Goal: Transaction & Acquisition: Obtain resource

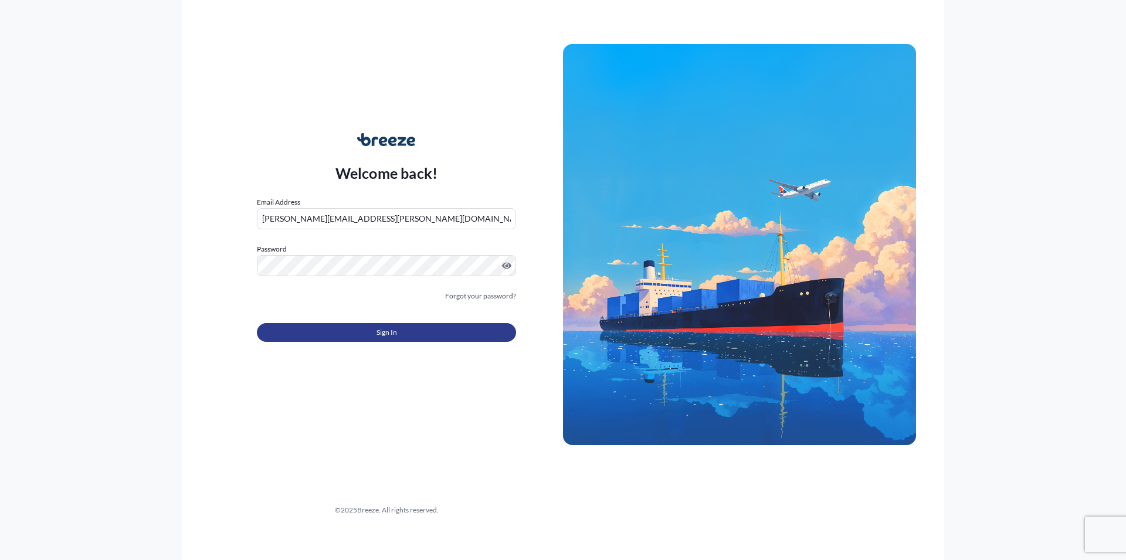
click at [435, 324] on button "Sign In" at bounding box center [386, 332] width 259 height 19
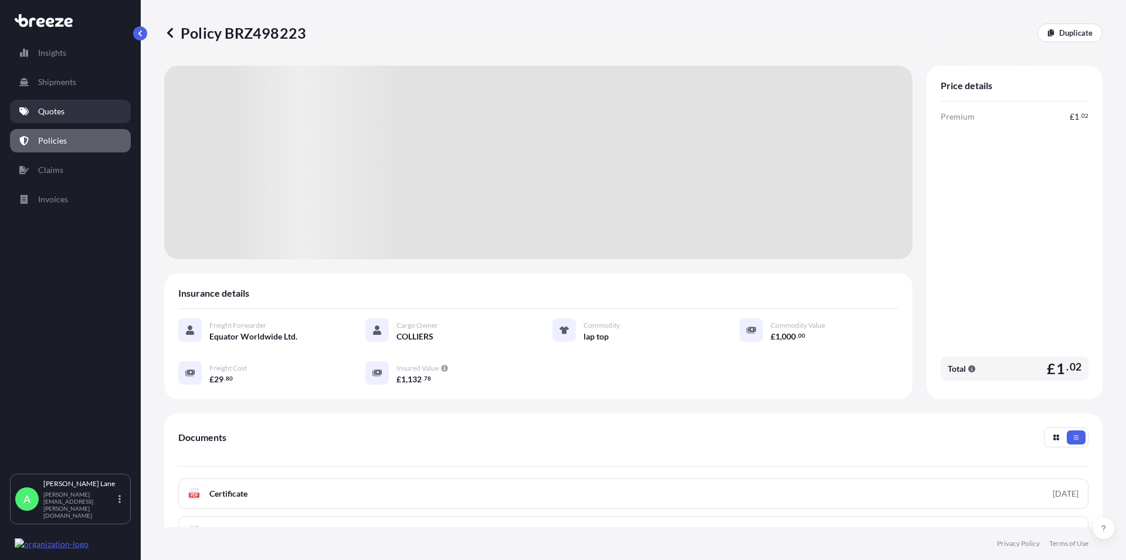
click at [47, 114] on p "Quotes" at bounding box center [51, 112] width 26 height 12
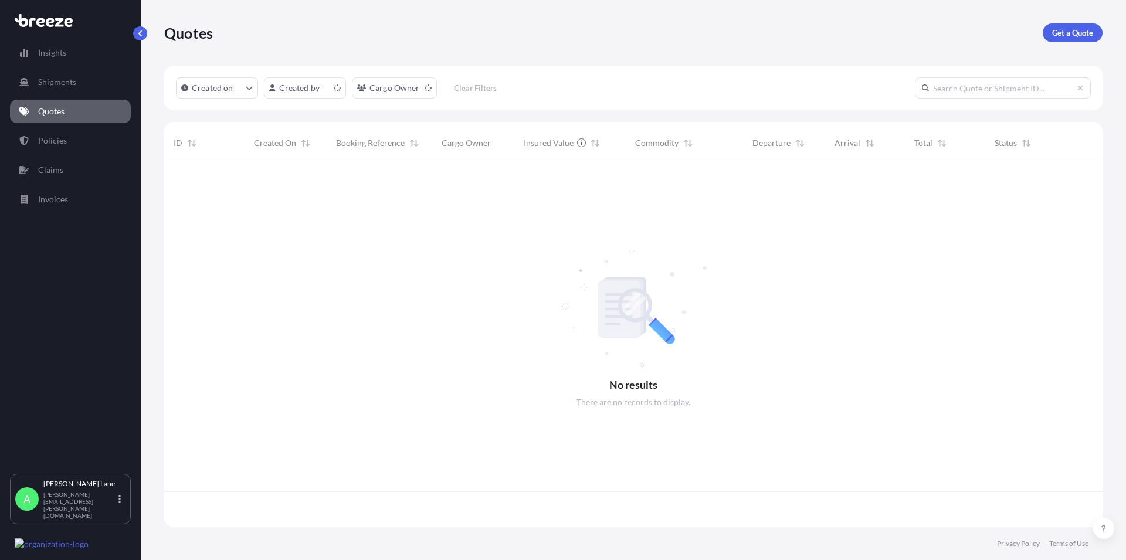
scroll to position [360, 929]
click at [1076, 28] on p "Get a Quote" at bounding box center [1072, 33] width 41 height 12
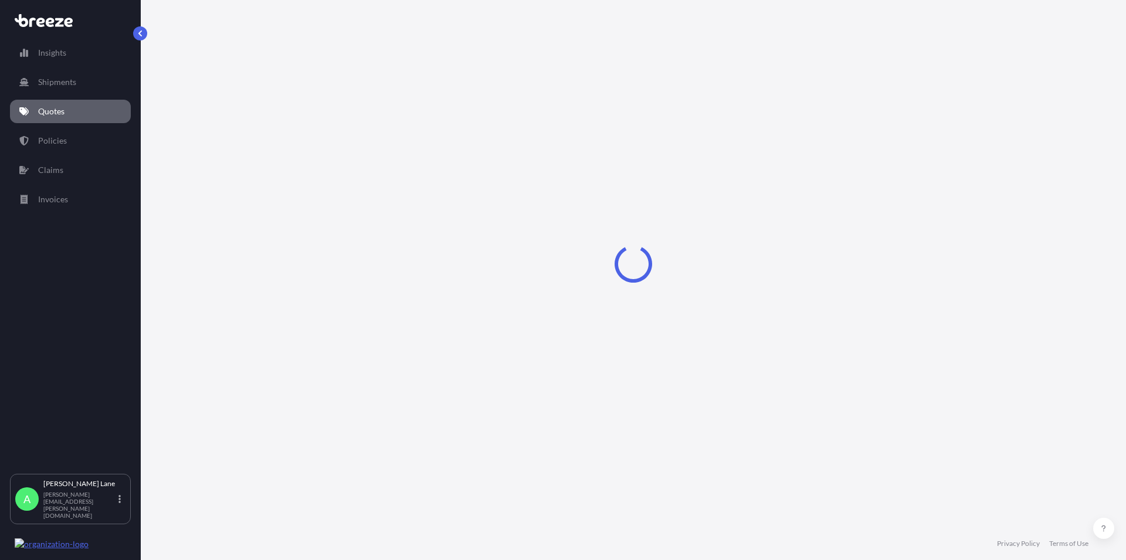
select select "Road"
select select "1"
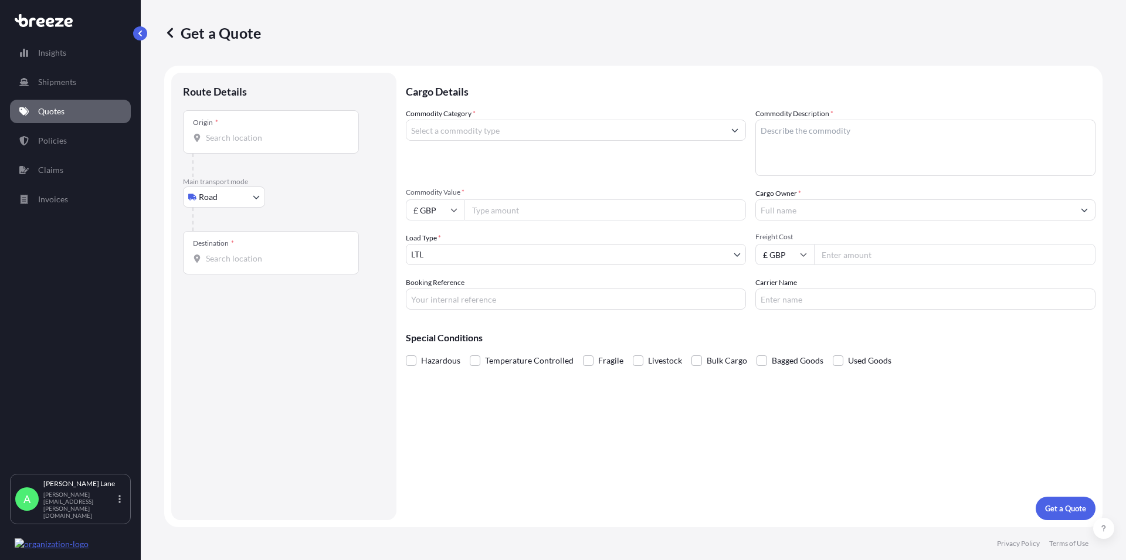
click at [233, 138] on input "Origin *" at bounding box center [275, 138] width 138 height 12
paste input "EN3 7QA"
click at [242, 177] on span "[STREET_ADDRESS]" at bounding box center [296, 177] width 147 height 12
type input "[STREET_ADDRESS]"
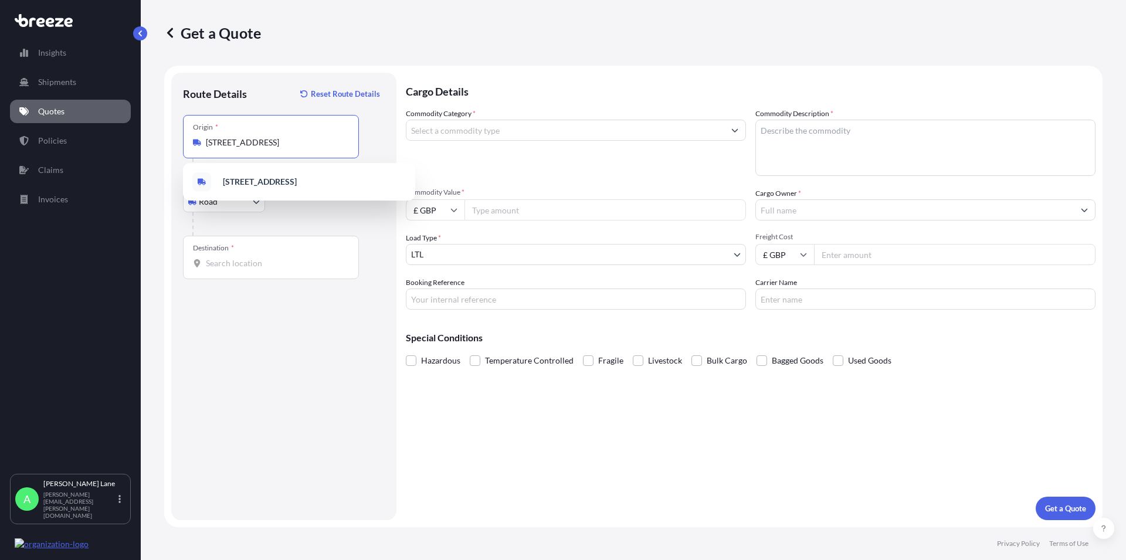
click at [239, 269] on input "Destination *" at bounding box center [275, 264] width 138 height 12
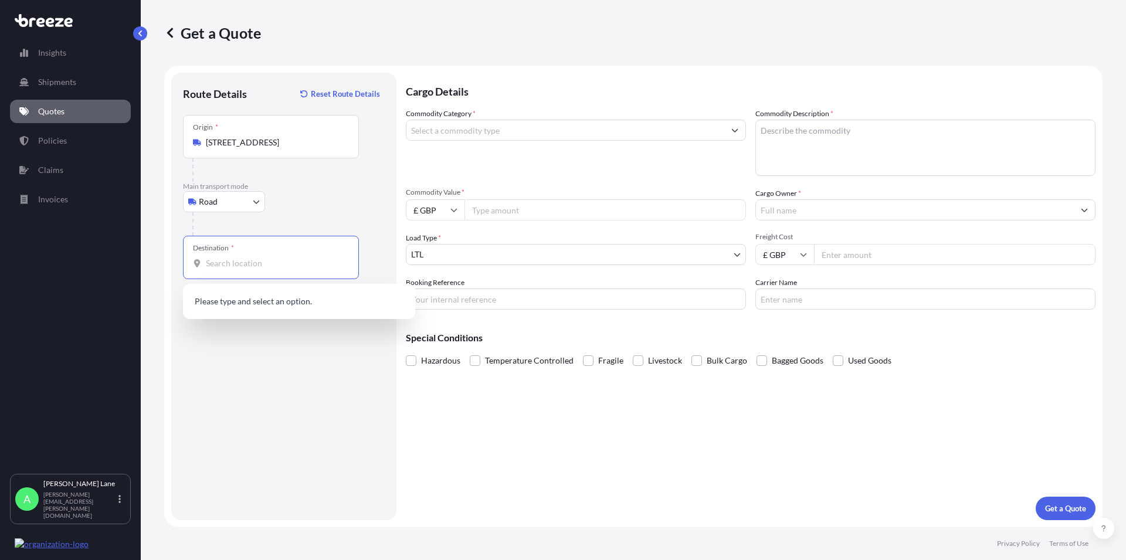
paste input "8653"
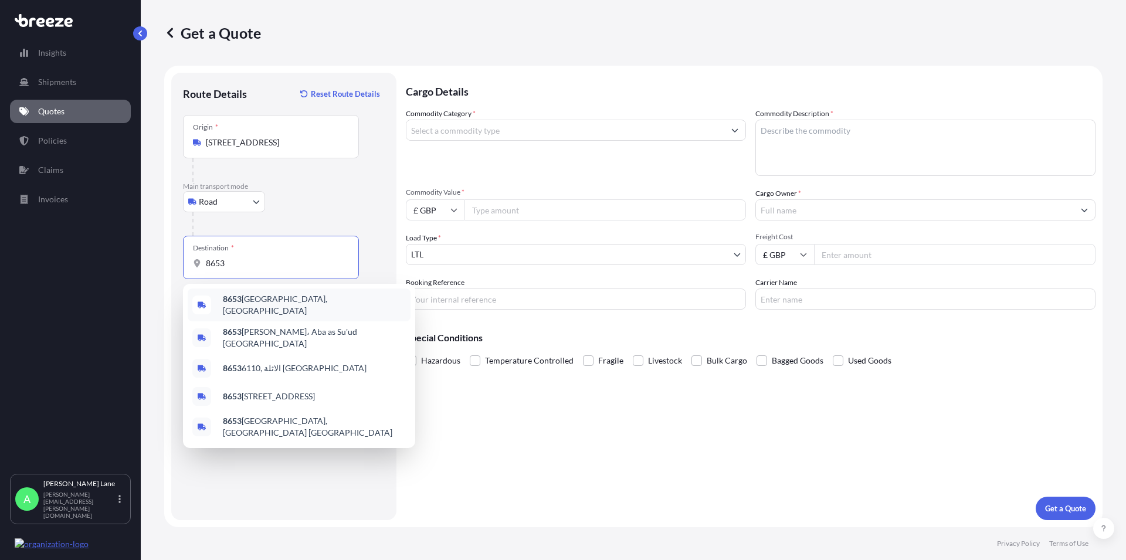
click at [243, 301] on span "8653 [GEOGRAPHIC_DATA], [GEOGRAPHIC_DATA]" at bounding box center [314, 304] width 183 height 23
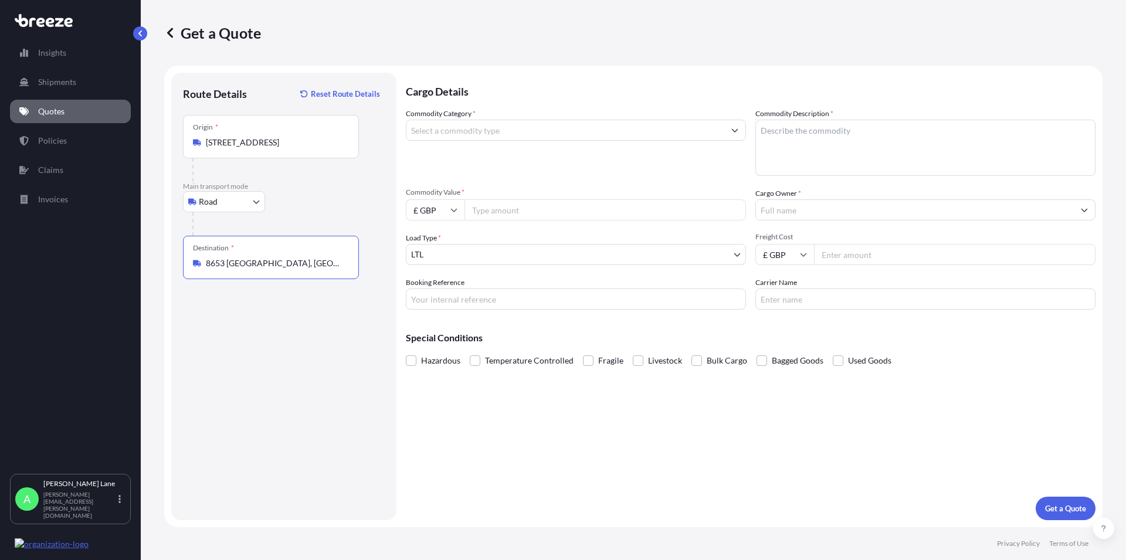
type input "8653 [GEOGRAPHIC_DATA], [GEOGRAPHIC_DATA]"
click at [496, 129] on input "Commodity Category *" at bounding box center [565, 130] width 318 height 21
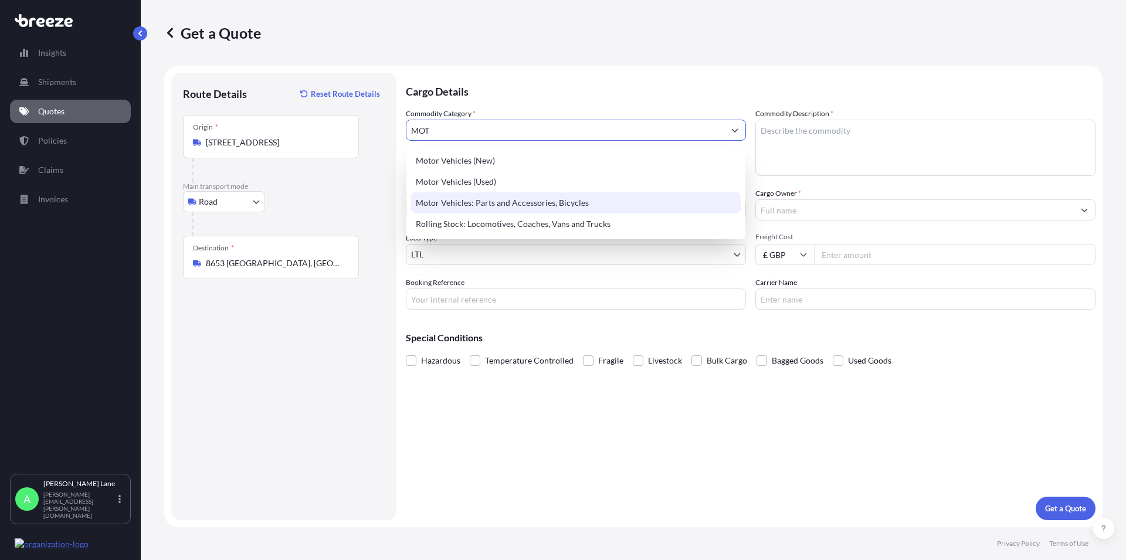
click at [522, 198] on div "Motor Vehicles: Parts and Accessories, Bicycles" at bounding box center [576, 202] width 330 height 21
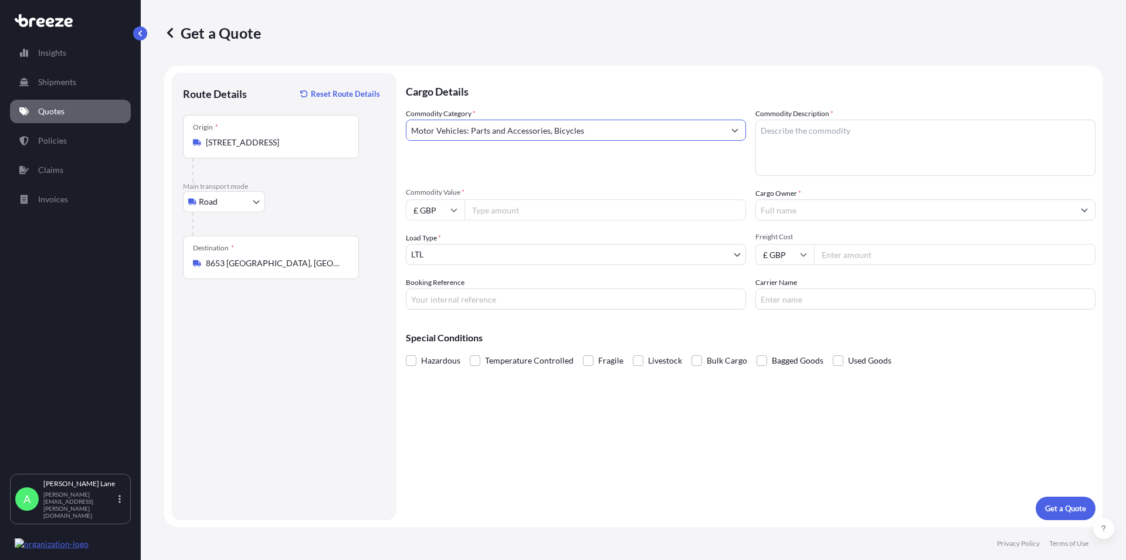
type input "Motor Vehicles: Parts and Accessories, Bicycles"
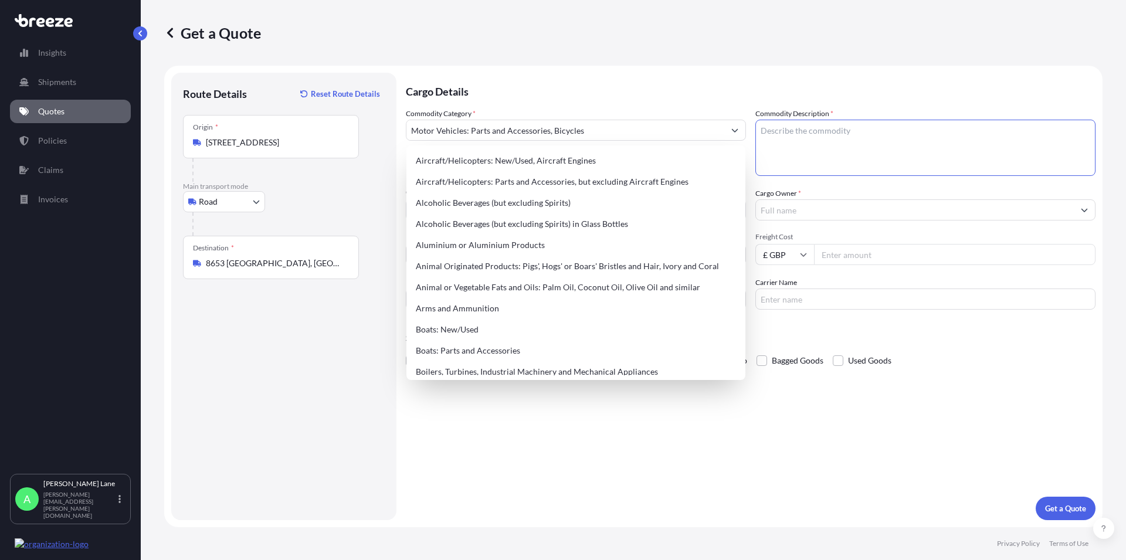
click at [792, 137] on textarea "Commodity Description *" at bounding box center [925, 148] width 340 height 56
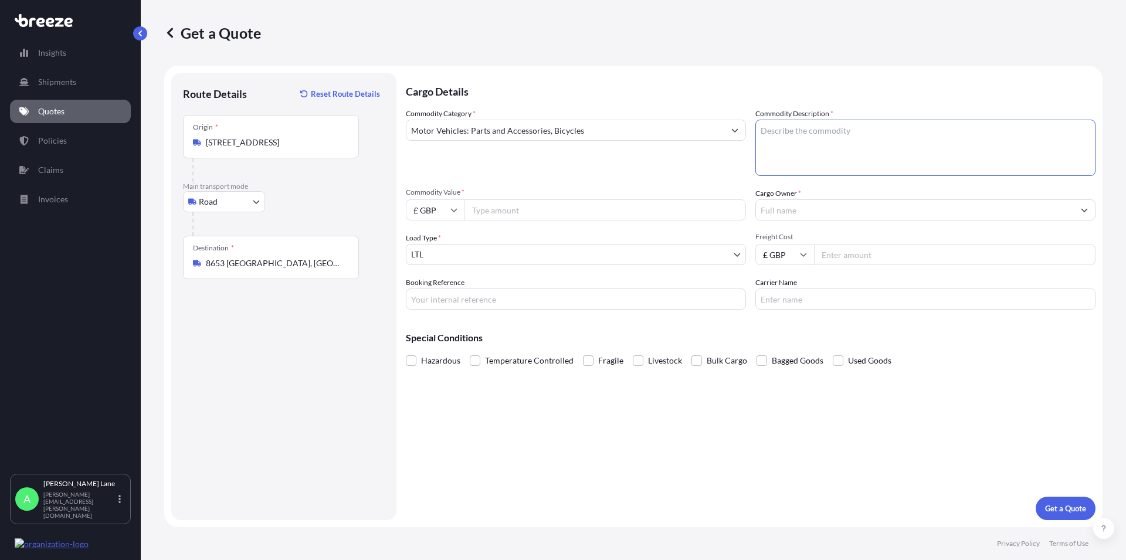
paste textarea "KART PARTS"
type textarea "KART PARTS"
click at [788, 202] on input "Cargo Owner *" at bounding box center [915, 209] width 318 height 21
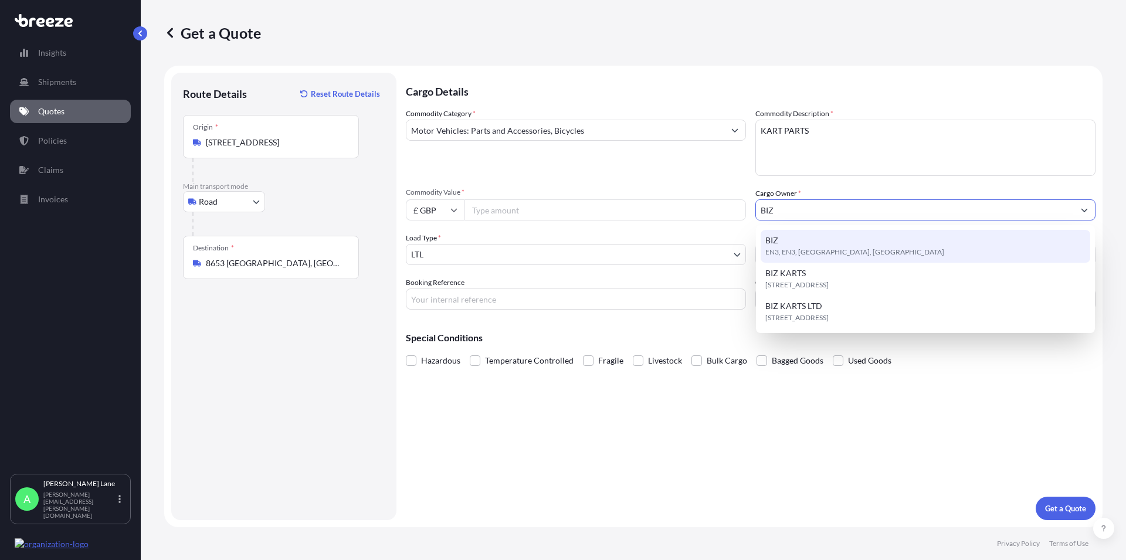
click at [785, 248] on span "EN3, EN3, [GEOGRAPHIC_DATA], [GEOGRAPHIC_DATA]" at bounding box center [854, 252] width 179 height 12
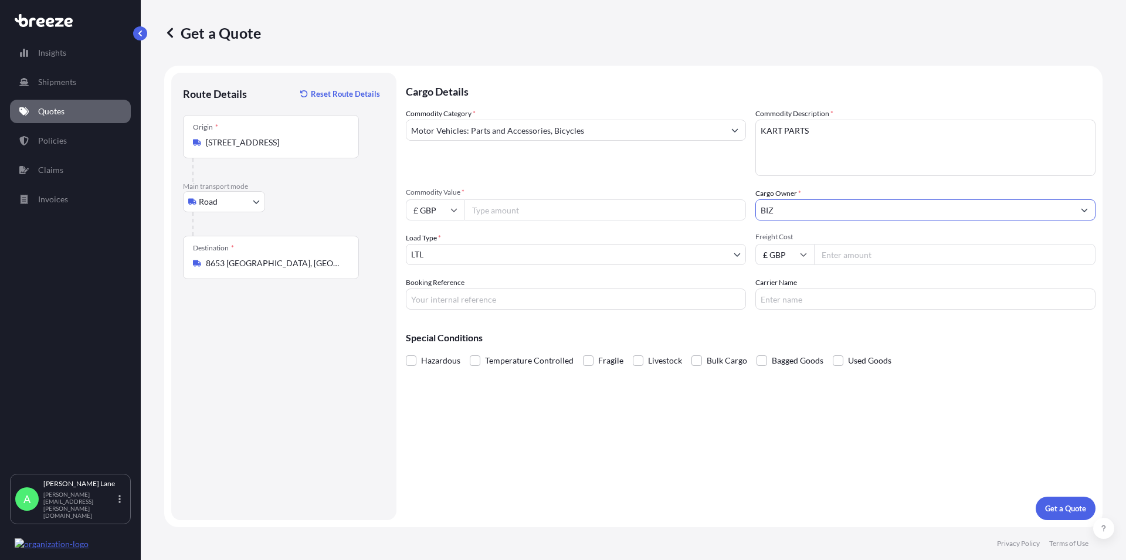
type input "BIZ"
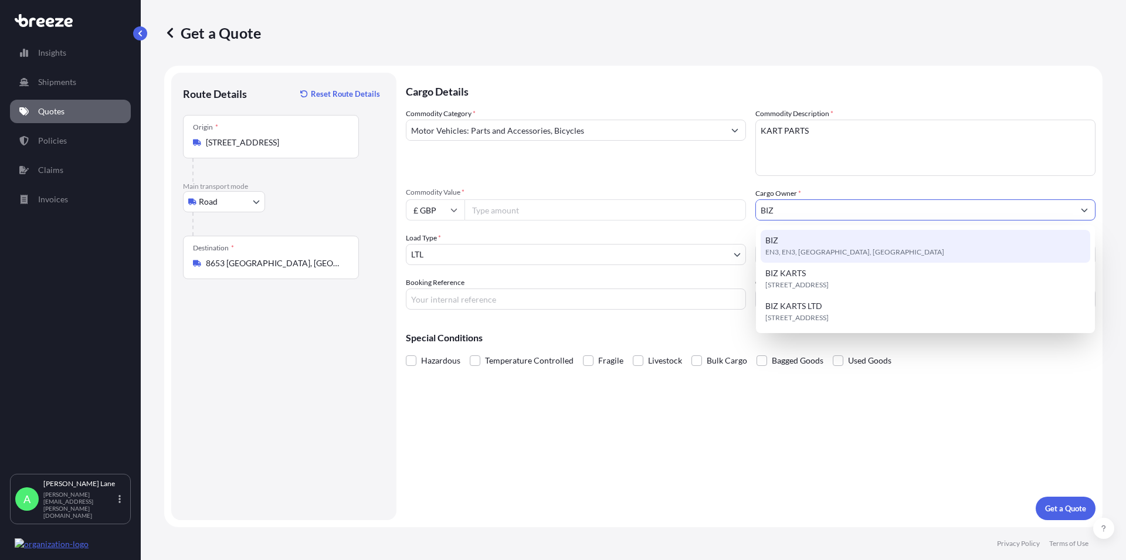
drag, startPoint x: 812, startPoint y: 478, endPoint x: 817, endPoint y: 368, distance: 109.8
click at [812, 476] on div "Cargo Details Commodity Category * Motor Vehicles: Parts and Accessories, Bicyc…" at bounding box center [751, 297] width 690 height 448
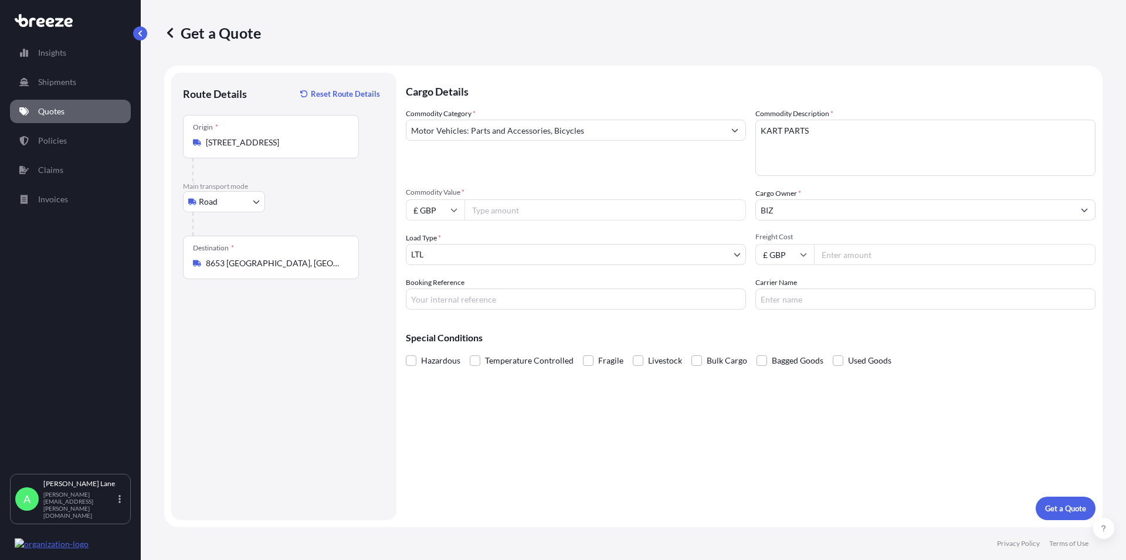
click at [817, 298] on input "Carrier Name" at bounding box center [925, 299] width 340 height 21
click at [827, 254] on input "Freight Cost" at bounding box center [955, 254] width 282 height 21
type input "22.60"
click at [770, 297] on input "Carrier Name" at bounding box center [925, 299] width 340 height 21
type input "FEDEX"
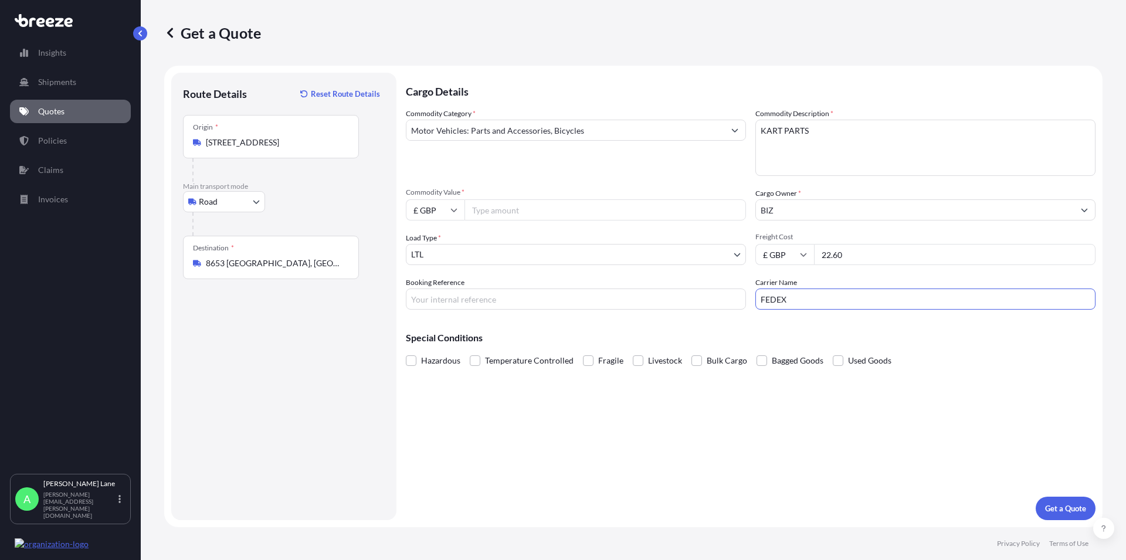
click at [417, 293] on input "Booking Reference" at bounding box center [576, 299] width 340 height 21
paste input "1893817"
type input "1893817"
click at [1062, 506] on p "Get a Quote" at bounding box center [1065, 509] width 41 height 12
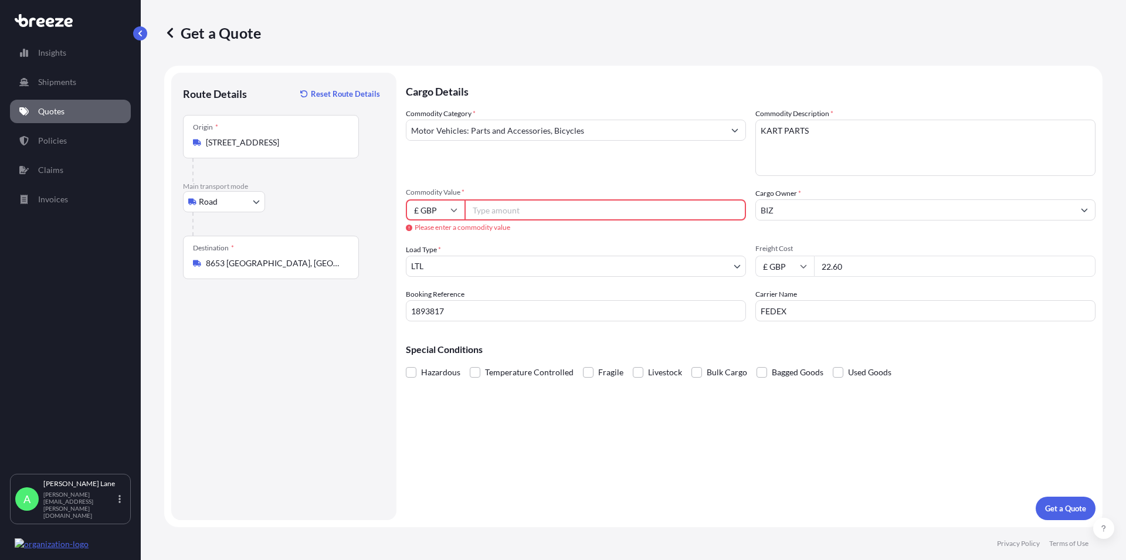
click at [500, 211] on input "Commodity Value *" at bounding box center [606, 209] width 282 height 21
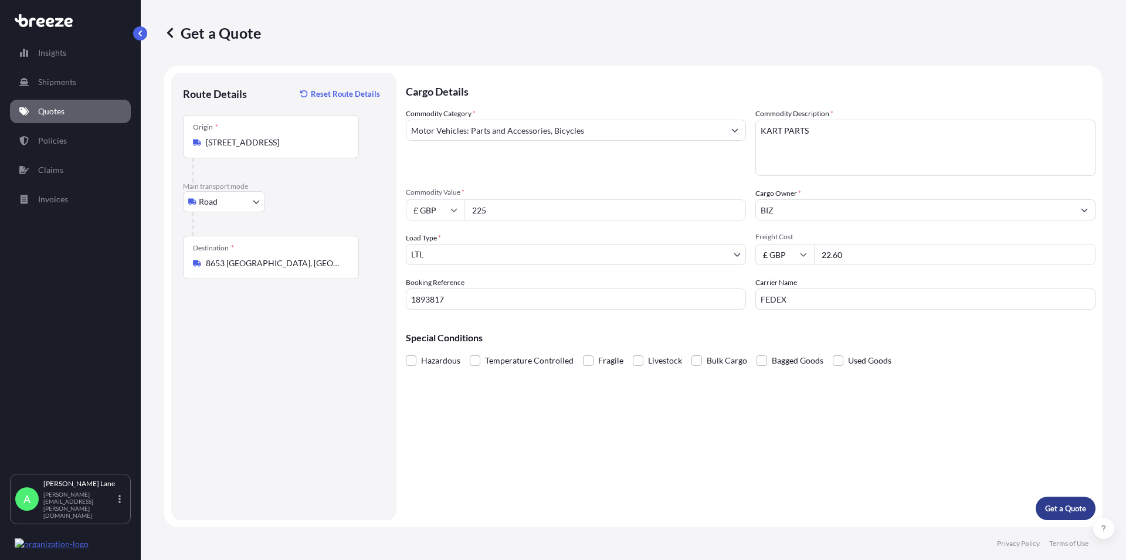
type input "225"
click at [1076, 509] on p "Get a Quote" at bounding box center [1065, 509] width 41 height 12
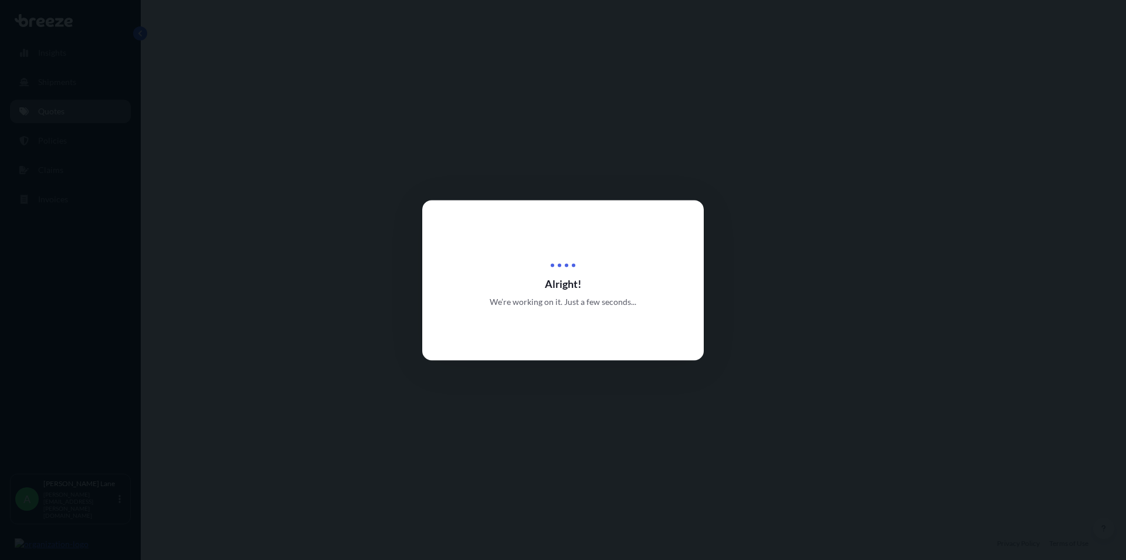
select select "Road"
select select "1"
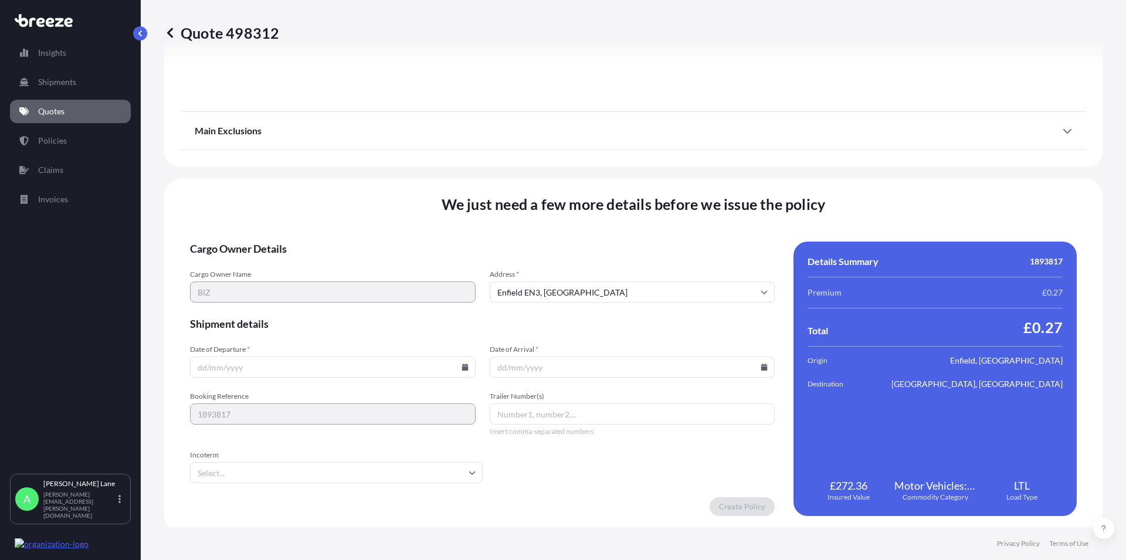
scroll to position [1302, 0]
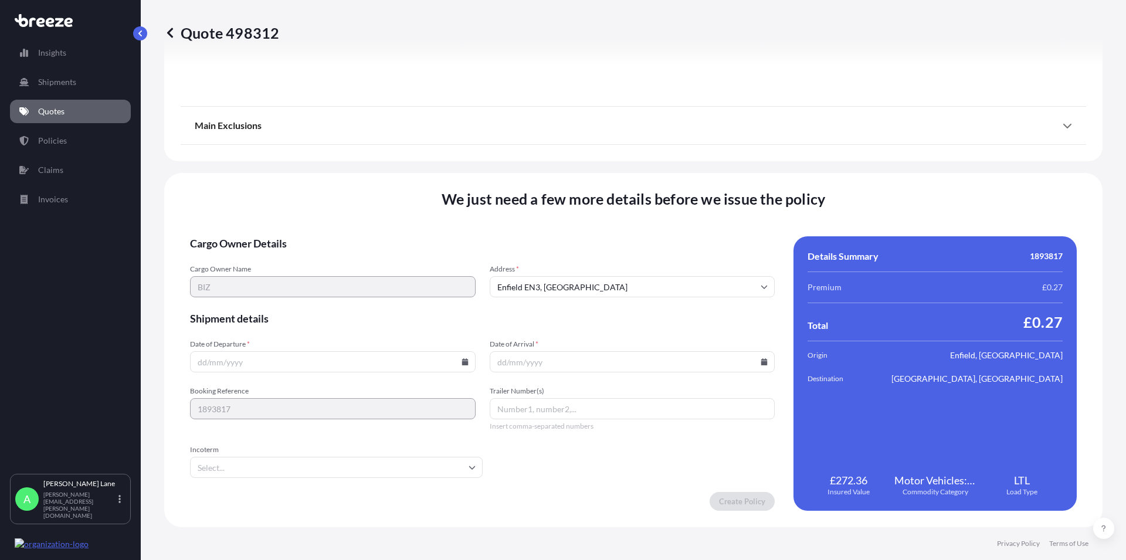
click at [462, 362] on icon at bounding box center [465, 361] width 6 height 7
click at [361, 212] on button "5" at bounding box center [359, 213] width 19 height 19
type input "[DATE]"
click at [761, 364] on icon at bounding box center [764, 361] width 7 height 7
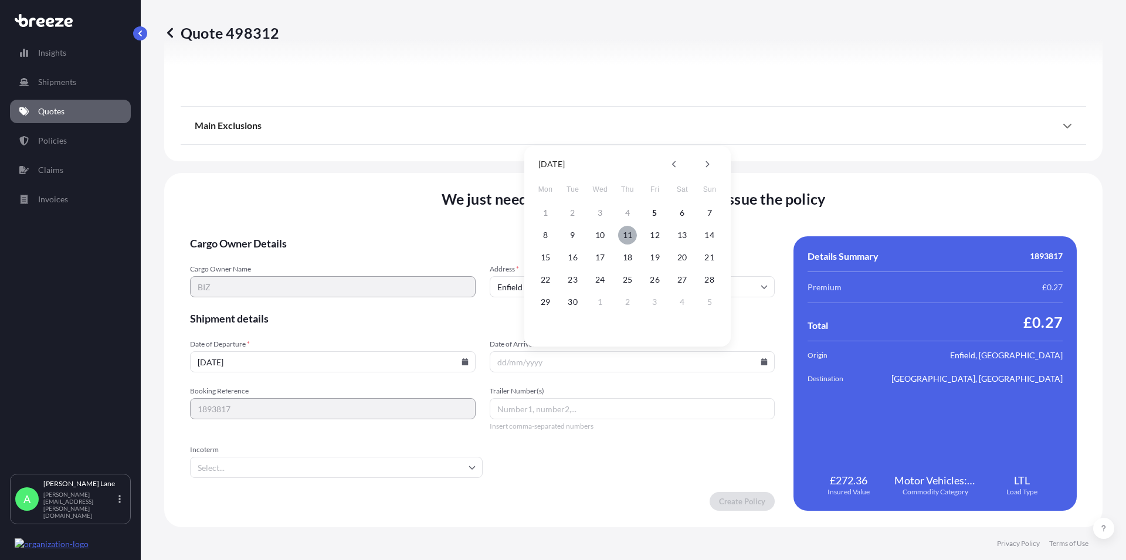
click at [627, 233] on button "11" at bounding box center [627, 235] width 19 height 19
type input "[DATE]"
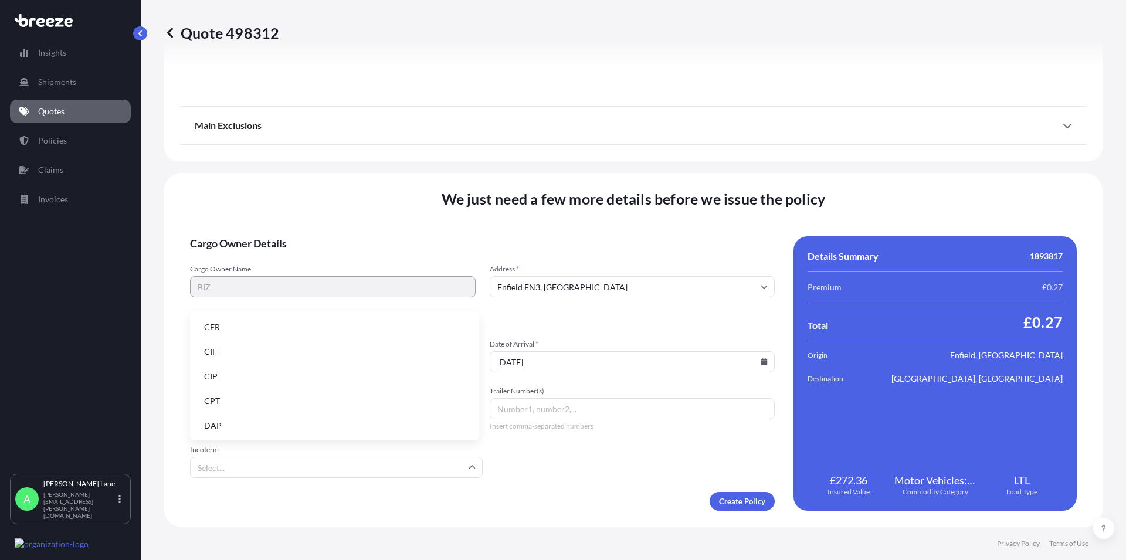
click at [375, 470] on input "Incoterm" at bounding box center [336, 467] width 293 height 21
click at [223, 429] on li "DAP" at bounding box center [335, 426] width 280 height 22
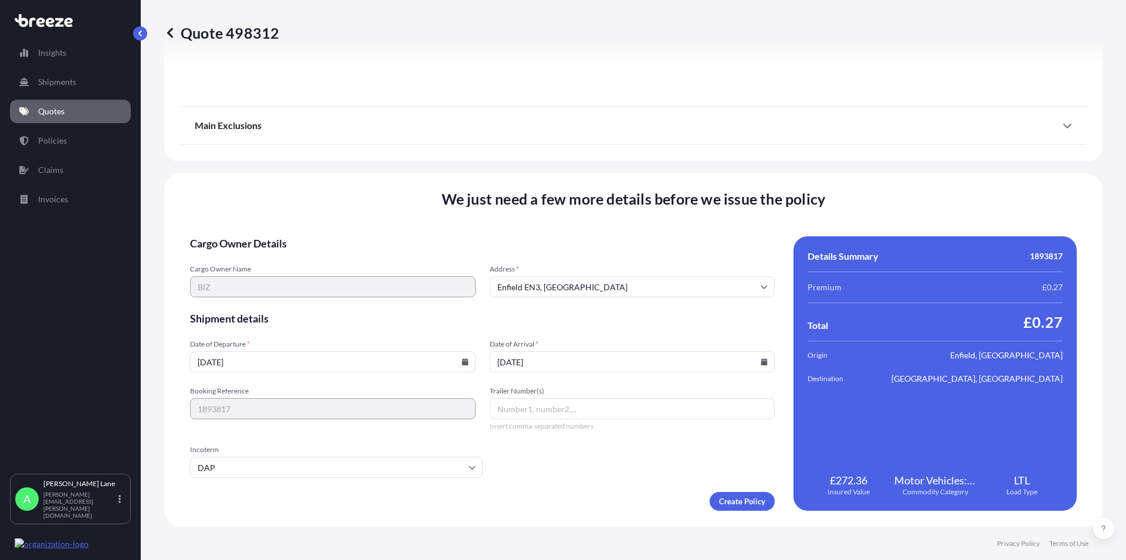
click at [579, 419] on div "Trailer Number(s) Insert comma-separated numbers" at bounding box center [633, 409] width 286 height 45
click at [575, 413] on input "Trailer Number(s)" at bounding box center [633, 408] width 286 height 21
paste input "392886309057"
type input "392886309057"
